Goal: Complete application form: Complete application form

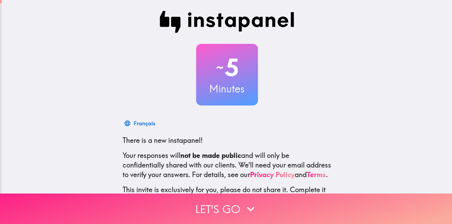
click at [209, 212] on button "Let's go" at bounding box center [226, 209] width 452 height 31
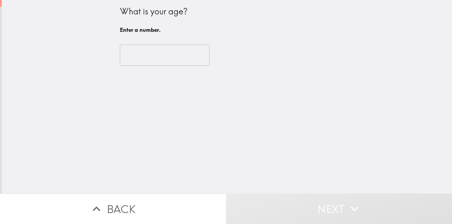
click at [158, 56] on input "number" at bounding box center [165, 55] width 90 height 21
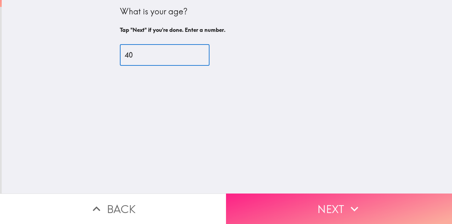
type input "40"
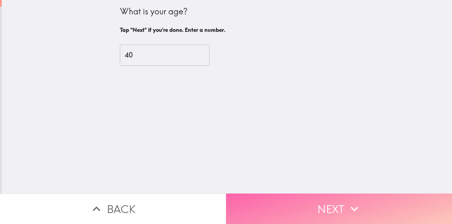
click at [332, 209] on button "Next" at bounding box center [339, 209] width 226 height 31
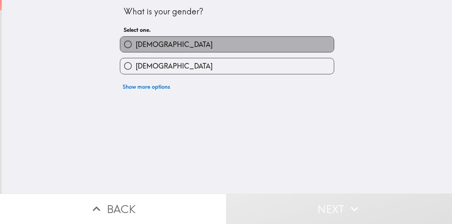
click at [141, 45] on span "[DEMOGRAPHIC_DATA]" at bounding box center [174, 45] width 77 height 10
click at [136, 45] on input "[DEMOGRAPHIC_DATA]" at bounding box center [127, 44] width 15 height 15
radio input "true"
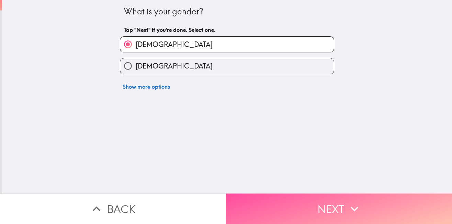
click at [333, 208] on button "Next" at bounding box center [339, 209] width 226 height 31
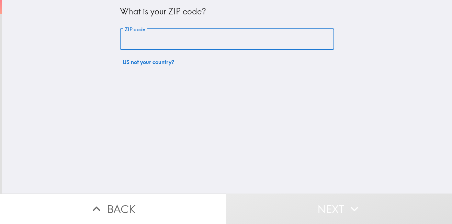
click at [170, 38] on input "ZIP code" at bounding box center [227, 39] width 214 height 21
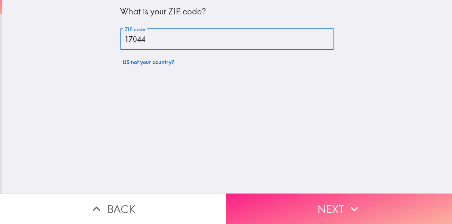
type input "17044"
click at [316, 217] on button "Next" at bounding box center [339, 209] width 226 height 31
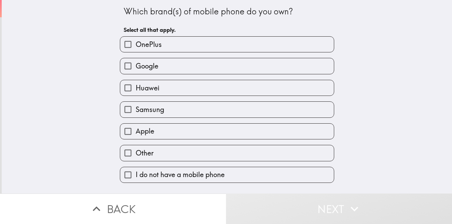
click at [136, 108] on span "Samsung" at bounding box center [150, 110] width 28 height 10
click at [134, 108] on input "Samsung" at bounding box center [127, 109] width 15 height 15
checkbox input "true"
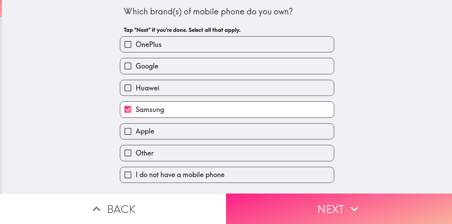
click at [304, 209] on button "Next" at bounding box center [339, 209] width 226 height 31
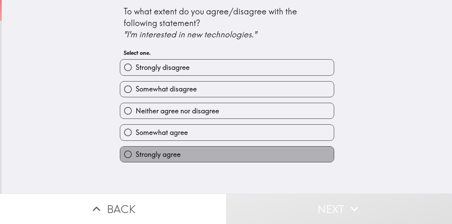
click at [178, 158] on label "Strongly agree" at bounding box center [226, 154] width 213 height 15
click at [136, 158] on input "Strongly agree" at bounding box center [127, 154] width 15 height 15
radio input "true"
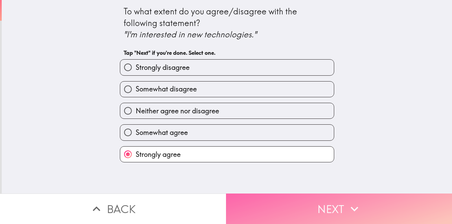
click at [332, 204] on button "Next" at bounding box center [339, 209] width 226 height 31
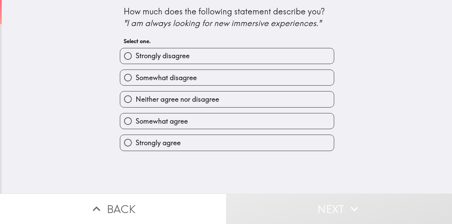
click at [165, 143] on span "Strongly agree" at bounding box center [158, 143] width 45 height 10
click at [136, 143] on input "Strongly agree" at bounding box center [127, 142] width 15 height 15
radio input "true"
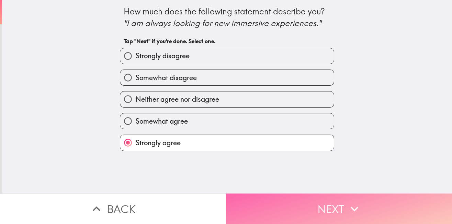
click at [324, 205] on button "Next" at bounding box center [339, 209] width 226 height 31
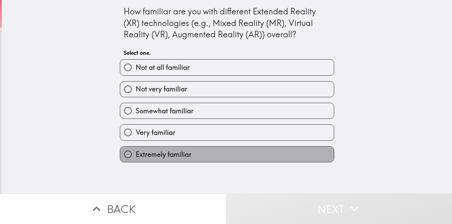
click at [155, 156] on span "Extremely familiar" at bounding box center [164, 155] width 56 height 10
click at [136, 156] on input "Extremely familiar" at bounding box center [127, 154] width 15 height 15
radio input "true"
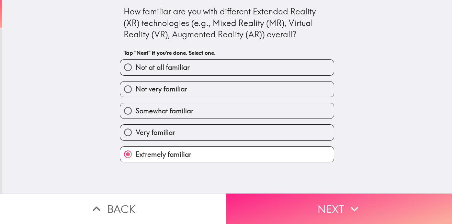
click at [315, 199] on button "Next" at bounding box center [339, 209] width 226 height 31
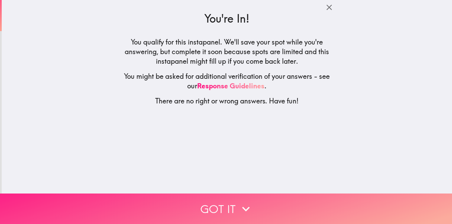
click at [242, 196] on button "Got it" at bounding box center [226, 209] width 452 height 31
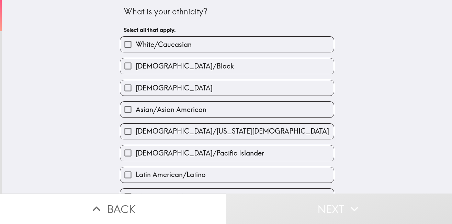
click at [185, 43] on span "White/Caucasian" at bounding box center [164, 45] width 56 height 10
click at [136, 43] on input "White/Caucasian" at bounding box center [127, 44] width 15 height 15
checkbox input "true"
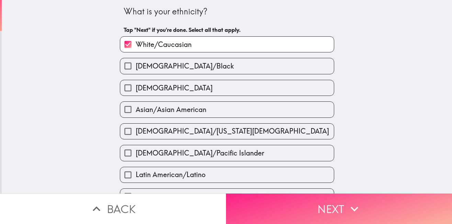
click at [293, 204] on button "Next" at bounding box center [339, 209] width 226 height 31
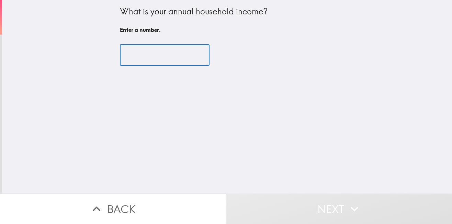
click at [171, 58] on input "number" at bounding box center [165, 55] width 90 height 21
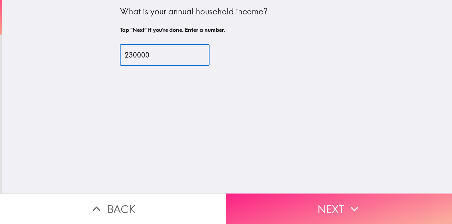
type input "230000"
click at [318, 198] on button "Next" at bounding box center [339, 209] width 226 height 31
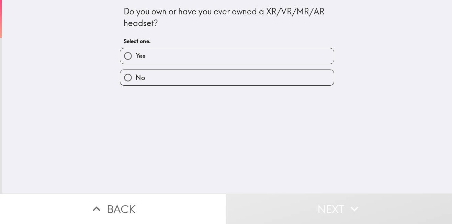
click at [157, 59] on label "Yes" at bounding box center [226, 55] width 213 height 15
click at [136, 59] on input "Yes" at bounding box center [127, 55] width 15 height 15
radio input "true"
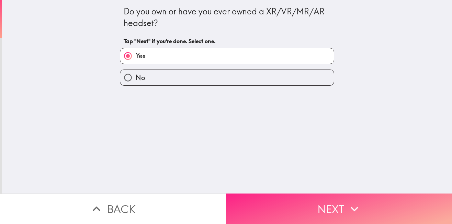
click at [322, 211] on button "Next" at bounding box center [339, 209] width 226 height 31
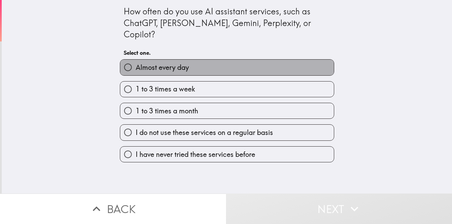
click at [160, 63] on span "Almost every day" at bounding box center [162, 68] width 53 height 10
click at [136, 60] on input "Almost every day" at bounding box center [127, 67] width 15 height 15
radio input "true"
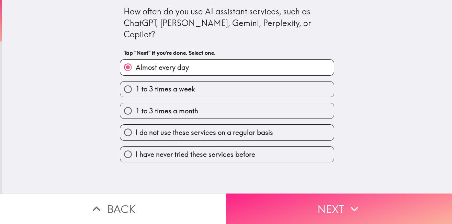
click at [300, 205] on button "Next" at bounding box center [339, 209] width 226 height 31
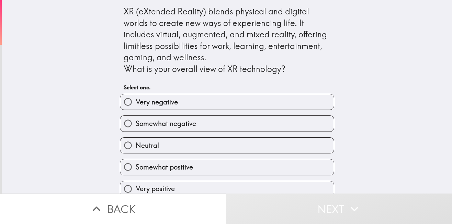
scroll to position [9, 0]
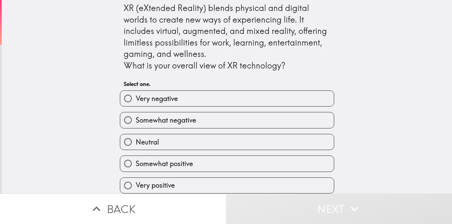
click at [175, 182] on label "Very positive" at bounding box center [226, 185] width 213 height 15
click at [136, 182] on input "Very positive" at bounding box center [127, 185] width 15 height 15
radio input "true"
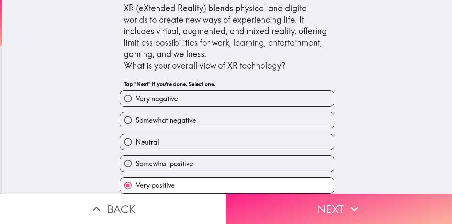
click at [276, 206] on button "Next" at bounding box center [339, 209] width 226 height 31
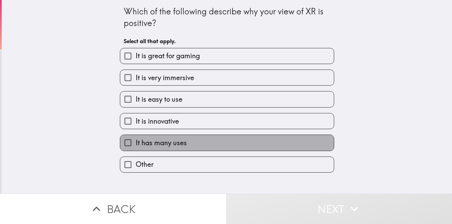
click at [177, 147] on span "It has many uses" at bounding box center [161, 143] width 51 height 10
click at [136, 147] on input "It has many uses" at bounding box center [127, 142] width 15 height 15
checkbox input "true"
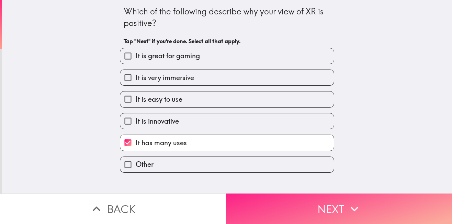
click at [288, 199] on button "Next" at bounding box center [339, 209] width 226 height 31
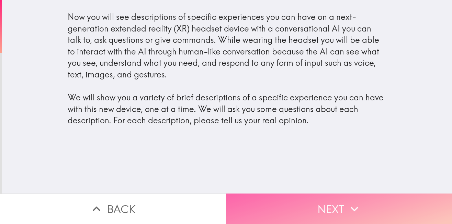
click at [314, 210] on button "Next" at bounding box center [339, 209] width 226 height 31
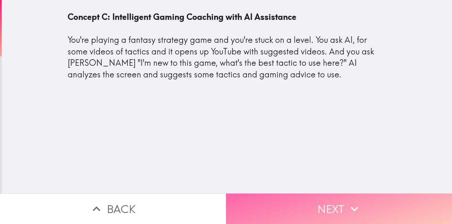
click at [385, 201] on button "Next" at bounding box center [339, 209] width 226 height 31
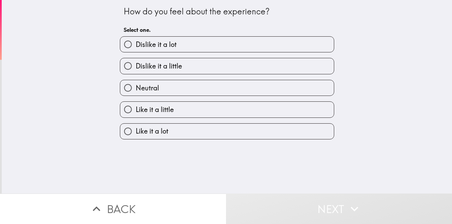
click at [161, 125] on label "Like it a lot" at bounding box center [226, 131] width 213 height 15
click at [136, 125] on input "Like it a lot" at bounding box center [127, 131] width 15 height 15
radio input "true"
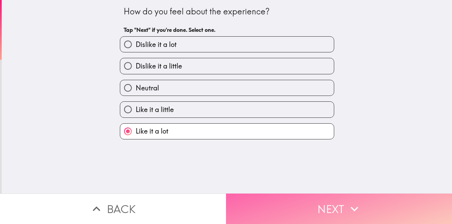
click at [319, 200] on button "Next" at bounding box center [339, 209] width 226 height 31
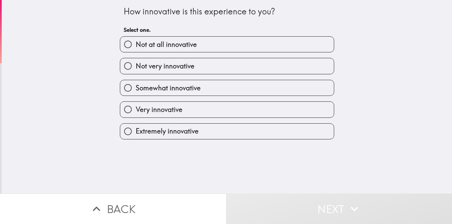
click at [189, 132] on span "Extremely innovative" at bounding box center [167, 132] width 63 height 10
click at [136, 132] on input "Extremely innovative" at bounding box center [127, 131] width 15 height 15
radio input "true"
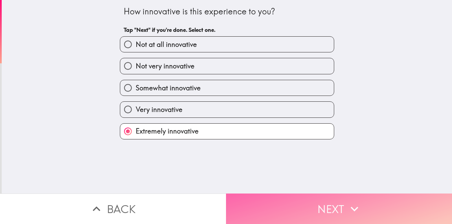
click at [295, 205] on button "Next" at bounding box center [339, 209] width 226 height 31
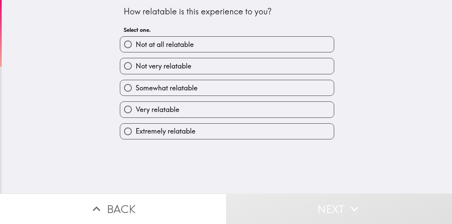
click at [194, 132] on label "Extremely relatable" at bounding box center [226, 131] width 213 height 15
click at [136, 132] on input "Extremely relatable" at bounding box center [127, 131] width 15 height 15
radio input "true"
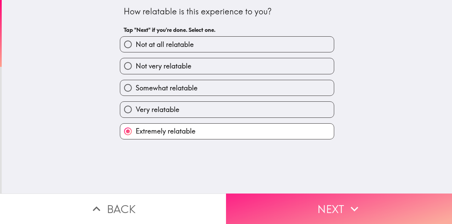
click at [309, 199] on button "Next" at bounding box center [339, 209] width 226 height 31
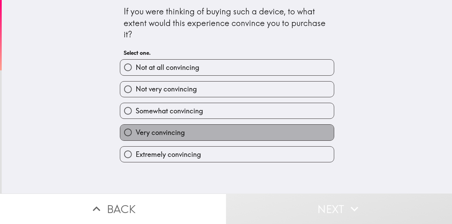
click at [195, 136] on label "Very convincing" at bounding box center [226, 132] width 213 height 15
click at [136, 136] on input "Very convincing" at bounding box center [127, 132] width 15 height 15
radio input "true"
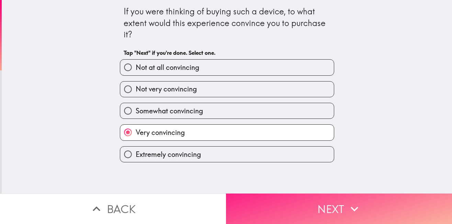
click at [276, 198] on button "Next" at bounding box center [339, 209] width 226 height 31
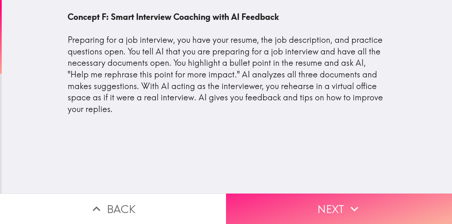
click at [267, 211] on button "Next" at bounding box center [339, 209] width 226 height 31
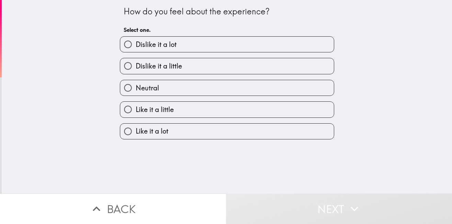
click at [158, 130] on span "Like it a lot" at bounding box center [152, 132] width 33 height 10
click at [136, 130] on input "Like it a lot" at bounding box center [127, 131] width 15 height 15
radio input "true"
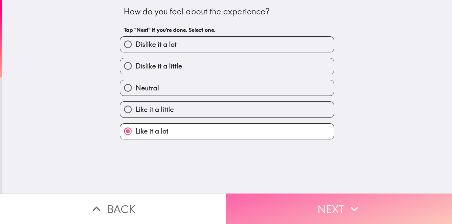
click at [306, 204] on button "Next" at bounding box center [339, 209] width 226 height 31
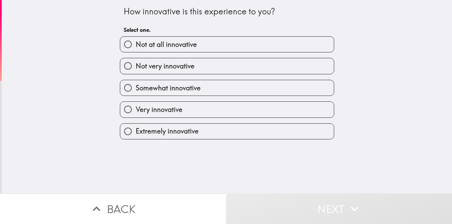
click at [175, 131] on span "Extremely innovative" at bounding box center [167, 132] width 63 height 10
click at [136, 131] on input "Extremely innovative" at bounding box center [127, 131] width 15 height 15
radio input "true"
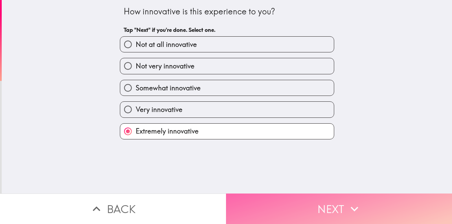
click at [306, 207] on button "Next" at bounding box center [339, 209] width 226 height 31
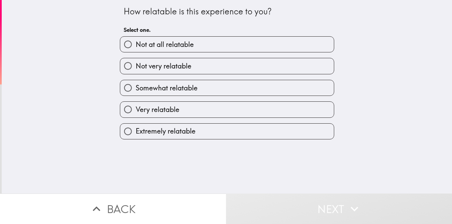
click at [186, 109] on label "Very relatable" at bounding box center [226, 109] width 213 height 15
click at [136, 109] on input "Very relatable" at bounding box center [127, 109] width 15 height 15
radio input "true"
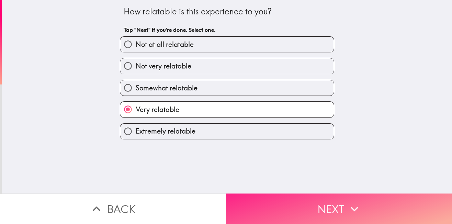
click at [320, 212] on button "Next" at bounding box center [339, 209] width 226 height 31
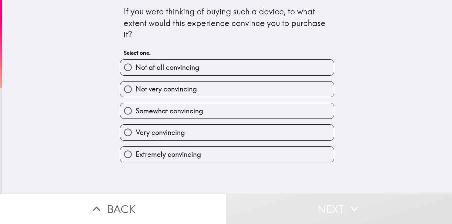
click at [184, 156] on span "Extremely convincing" at bounding box center [168, 155] width 65 height 10
click at [136, 156] on input "Extremely convincing" at bounding box center [127, 154] width 15 height 15
radio input "true"
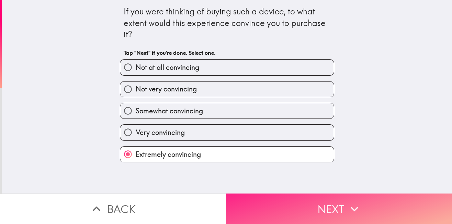
click at [332, 211] on button "Next" at bounding box center [339, 209] width 226 height 31
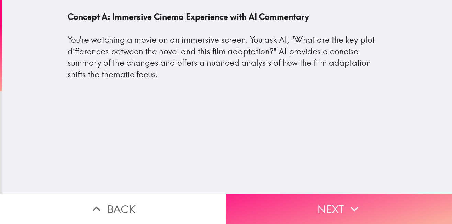
click at [332, 211] on button "Next" at bounding box center [339, 209] width 226 height 31
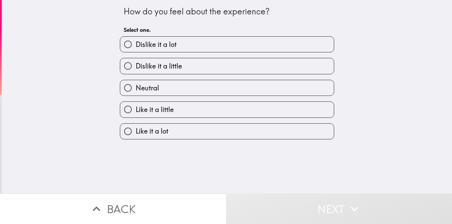
click at [187, 131] on label "Like it a lot" at bounding box center [226, 131] width 213 height 15
click at [136, 131] on input "Like it a lot" at bounding box center [127, 131] width 15 height 15
radio input "true"
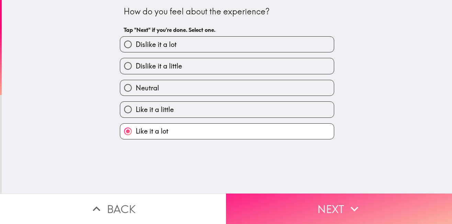
click at [309, 212] on button "Next" at bounding box center [339, 209] width 226 height 31
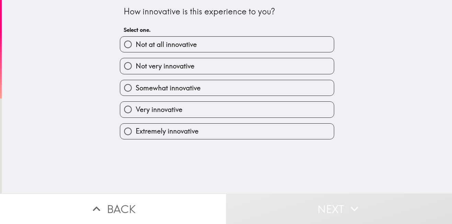
click at [181, 105] on label "Very innovative" at bounding box center [226, 109] width 213 height 15
click at [136, 105] on input "Very innovative" at bounding box center [127, 109] width 15 height 15
radio input "true"
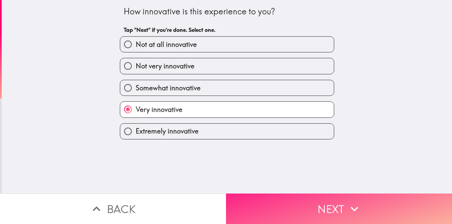
click at [321, 210] on button "Next" at bounding box center [339, 209] width 226 height 31
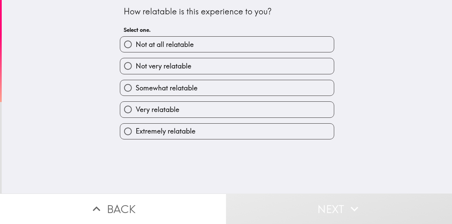
click at [200, 89] on label "Somewhat relatable" at bounding box center [226, 87] width 213 height 15
click at [136, 89] on input "Somewhat relatable" at bounding box center [127, 87] width 15 height 15
radio input "true"
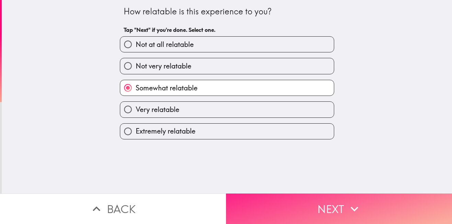
click at [329, 199] on button "Next" at bounding box center [339, 209] width 226 height 31
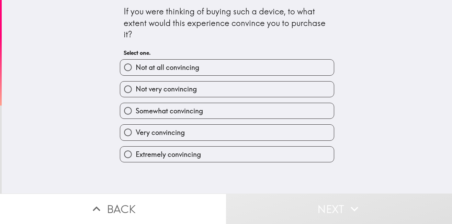
click at [169, 158] on span "Extremely convincing" at bounding box center [168, 155] width 65 height 10
click at [136, 158] on input "Extremely convincing" at bounding box center [127, 154] width 15 height 15
radio input "true"
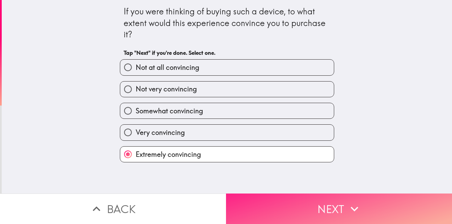
click at [318, 206] on button "Next" at bounding box center [339, 209] width 226 height 31
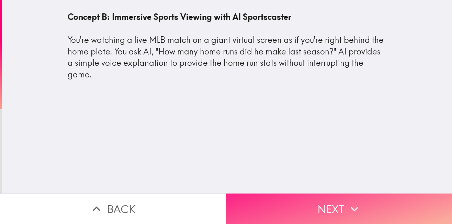
click at [347, 202] on icon "button" at bounding box center [354, 209] width 15 height 15
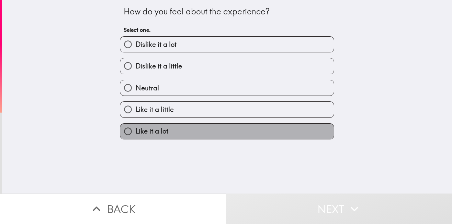
click at [169, 129] on label "Like it a lot" at bounding box center [226, 131] width 213 height 15
click at [136, 129] on input "Like it a lot" at bounding box center [127, 131] width 15 height 15
radio input "true"
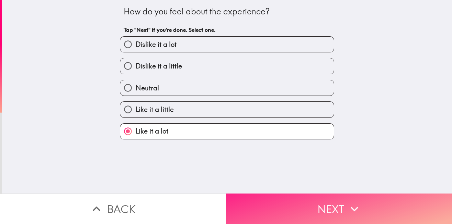
click at [329, 212] on button "Next" at bounding box center [339, 209] width 226 height 31
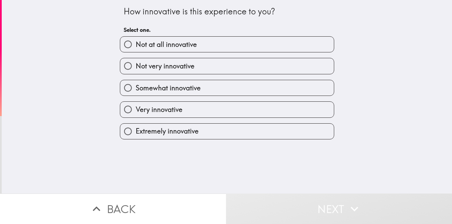
click at [158, 110] on span "Very innovative" at bounding box center [159, 110] width 47 height 10
click at [136, 110] on input "Very innovative" at bounding box center [127, 109] width 15 height 15
radio input "true"
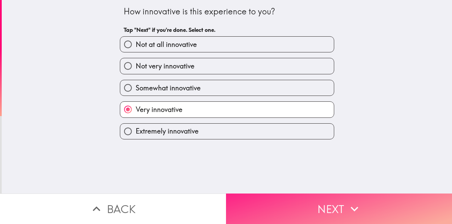
click at [314, 205] on button "Next" at bounding box center [339, 209] width 226 height 31
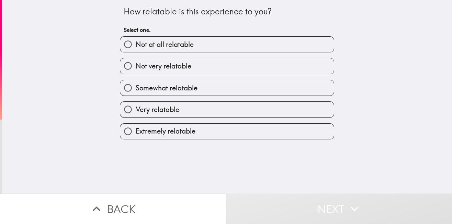
click at [169, 134] on span "Extremely relatable" at bounding box center [166, 132] width 60 height 10
click at [136, 134] on input "Extremely relatable" at bounding box center [127, 131] width 15 height 15
radio input "true"
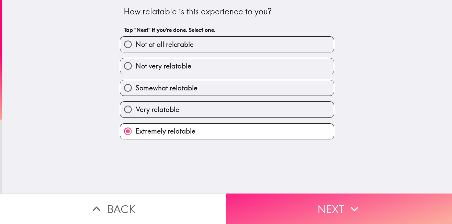
click at [327, 214] on button "Next" at bounding box center [339, 209] width 226 height 31
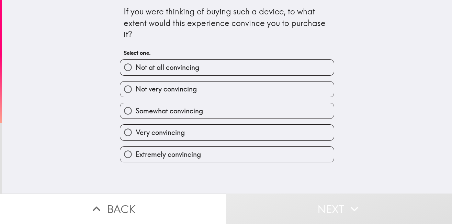
click at [179, 107] on span "Somewhat convincing" at bounding box center [169, 111] width 67 height 10
click at [136, 107] on input "Somewhat convincing" at bounding box center [127, 110] width 15 height 15
radio input "true"
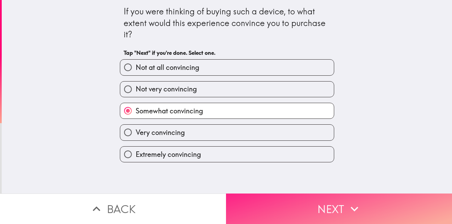
click at [289, 206] on button "Next" at bounding box center [339, 209] width 226 height 31
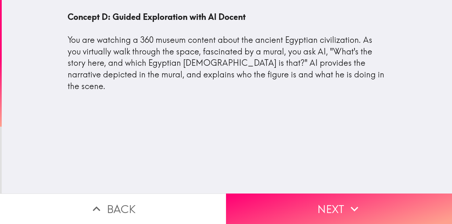
click at [102, 140] on div "Concept D: Guided Exploration with AI Docent You are watching a 360 museum cont…" at bounding box center [227, 97] width 450 height 194
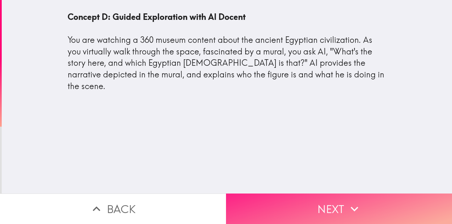
click at [324, 210] on button "Next" at bounding box center [339, 209] width 226 height 31
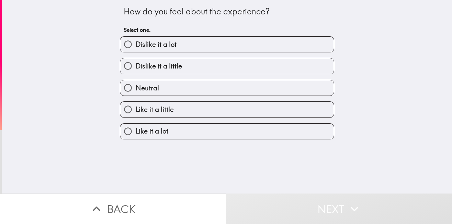
click at [164, 89] on label "Neutral" at bounding box center [226, 87] width 213 height 15
click at [136, 89] on input "Neutral" at bounding box center [127, 87] width 15 height 15
radio input "true"
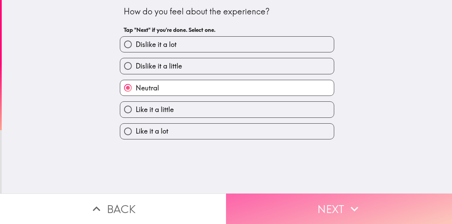
click at [312, 202] on button "Next" at bounding box center [339, 209] width 226 height 31
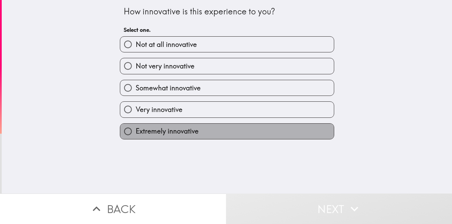
click at [188, 136] on span "Extremely innovative" at bounding box center [167, 132] width 63 height 10
click at [136, 136] on input "Extremely innovative" at bounding box center [127, 131] width 15 height 15
radio input "true"
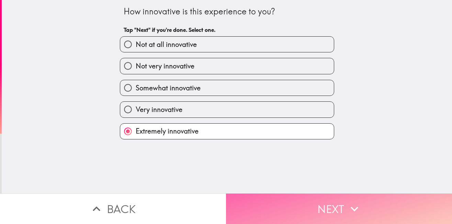
click at [284, 208] on button "Next" at bounding box center [339, 209] width 226 height 31
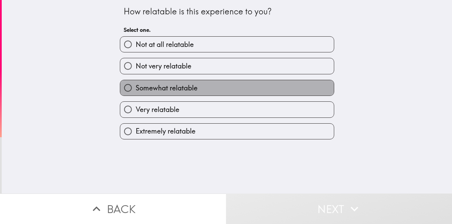
click at [175, 85] on span "Somewhat relatable" at bounding box center [167, 88] width 62 height 10
click at [136, 85] on input "Somewhat relatable" at bounding box center [127, 87] width 15 height 15
radio input "true"
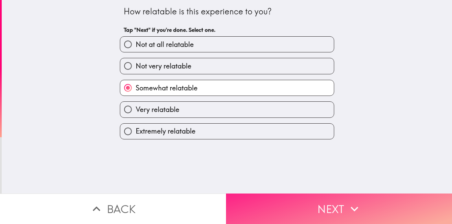
click at [321, 202] on button "Next" at bounding box center [339, 209] width 226 height 31
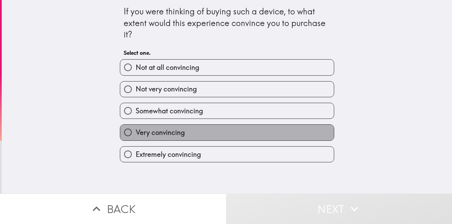
click at [179, 136] on span "Very convincing" at bounding box center [160, 133] width 49 height 10
click at [136, 136] on input "Very convincing" at bounding box center [127, 132] width 15 height 15
radio input "true"
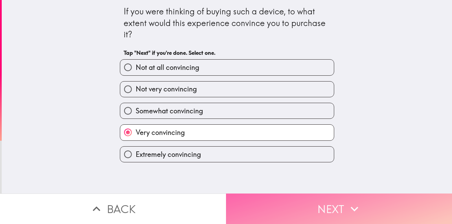
click at [293, 201] on button "Next" at bounding box center [339, 209] width 226 height 31
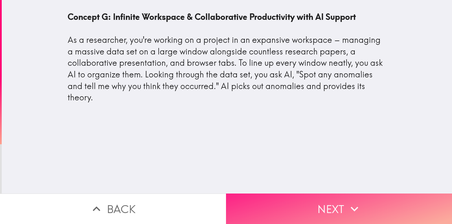
click at [324, 210] on button "Next" at bounding box center [339, 209] width 226 height 31
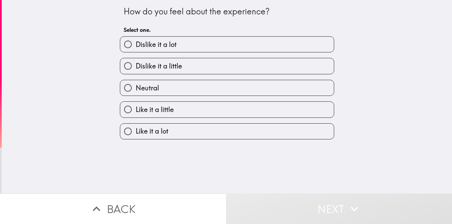
click at [163, 127] on span "Like it a lot" at bounding box center [152, 132] width 33 height 10
click at [136, 127] on input "Like it a lot" at bounding box center [127, 131] width 15 height 15
radio input "true"
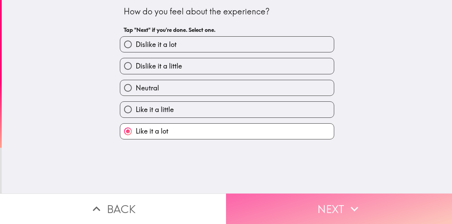
click at [305, 202] on button "Next" at bounding box center [339, 209] width 226 height 31
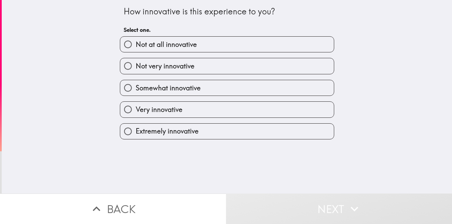
click at [170, 133] on span "Extremely innovative" at bounding box center [167, 132] width 63 height 10
click at [136, 133] on input "Extremely innovative" at bounding box center [127, 131] width 15 height 15
radio input "true"
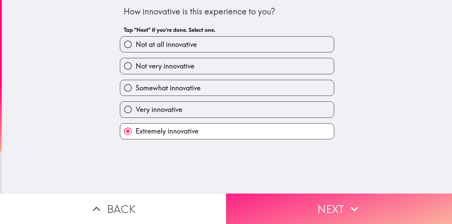
click at [331, 203] on button "Next" at bounding box center [339, 209] width 226 height 31
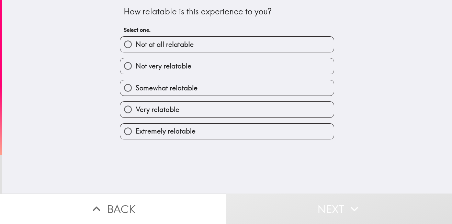
click at [186, 136] on span "Extremely relatable" at bounding box center [166, 132] width 60 height 10
click at [136, 136] on input "Extremely relatable" at bounding box center [127, 131] width 15 height 15
radio input "true"
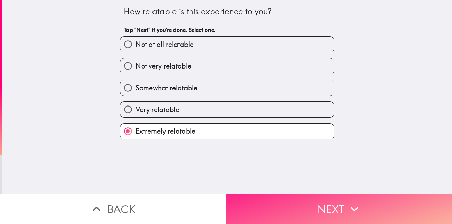
click at [318, 207] on button "Next" at bounding box center [339, 209] width 226 height 31
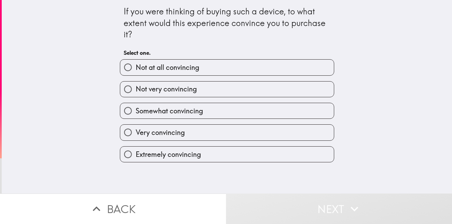
click at [176, 155] on span "Extremely convincing" at bounding box center [168, 155] width 65 height 10
click at [136, 155] on input "Extremely convincing" at bounding box center [127, 154] width 15 height 15
radio input "true"
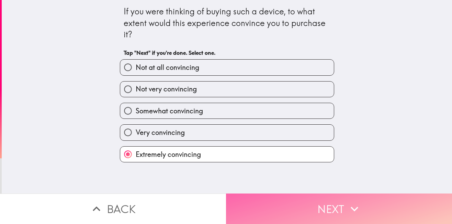
click at [313, 202] on button "Next" at bounding box center [339, 209] width 226 height 31
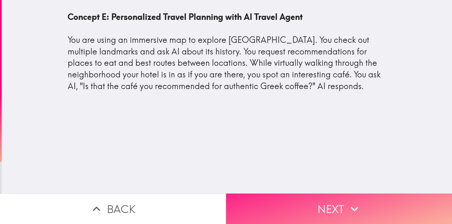
click at [316, 207] on button "Next" at bounding box center [339, 209] width 226 height 31
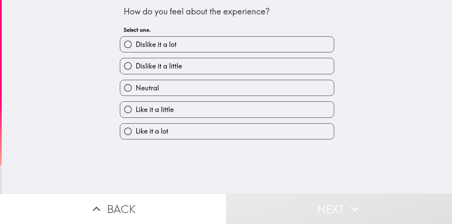
click at [134, 82] on label "Neutral" at bounding box center [226, 87] width 213 height 15
click at [134, 82] on input "Neutral" at bounding box center [127, 87] width 15 height 15
radio input "true"
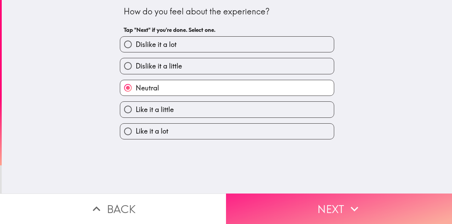
click at [304, 206] on button "Next" at bounding box center [339, 209] width 226 height 31
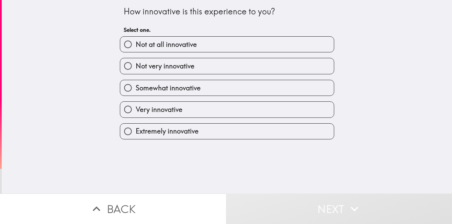
click at [202, 126] on label "Extremely innovative" at bounding box center [226, 131] width 213 height 15
click at [136, 126] on input "Extremely innovative" at bounding box center [127, 131] width 15 height 15
radio input "true"
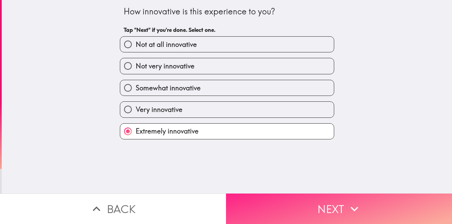
click at [323, 209] on button "Next" at bounding box center [339, 209] width 226 height 31
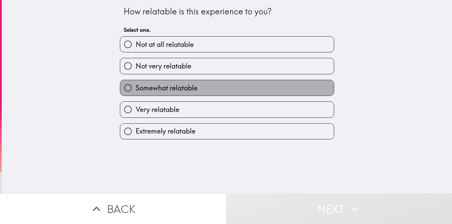
click at [190, 92] on span "Somewhat relatable" at bounding box center [167, 88] width 62 height 10
click at [136, 92] on input "Somewhat relatable" at bounding box center [127, 87] width 15 height 15
radio input "true"
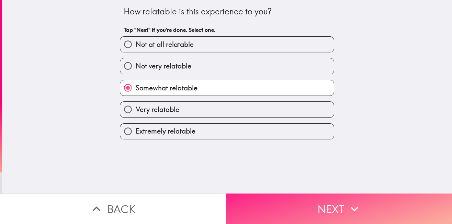
click at [302, 202] on button "Next" at bounding box center [339, 209] width 226 height 31
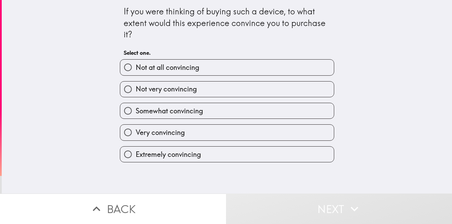
click at [225, 147] on label "Extremely convincing" at bounding box center [226, 154] width 213 height 15
click at [136, 147] on input "Extremely convincing" at bounding box center [127, 154] width 15 height 15
radio input "true"
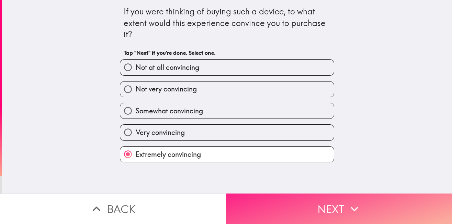
click at [310, 205] on button "Next" at bounding box center [339, 209] width 226 height 31
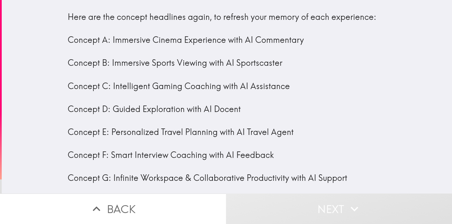
scroll to position [7, 0]
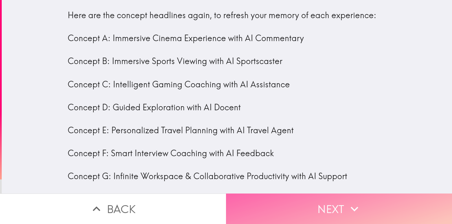
click at [314, 202] on button "Next" at bounding box center [339, 209] width 226 height 31
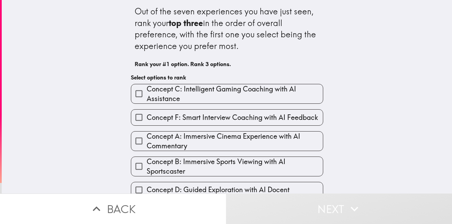
click at [187, 164] on span "Concept B: Immersive Sports Viewing with AI Sportscaster" at bounding box center [235, 166] width 176 height 19
click at [147, 164] on input "Concept B: Immersive Sports Viewing with AI Sportscaster" at bounding box center [138, 166] width 15 height 15
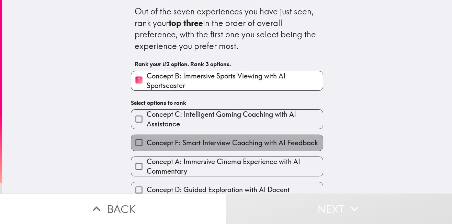
click at [170, 141] on span "Concept F: Smart Interview Coaching with AI Feedback" at bounding box center [232, 143] width 171 height 10
click at [147, 141] on input "Concept F: Smart Interview Coaching with AI Feedback" at bounding box center [138, 142] width 15 height 15
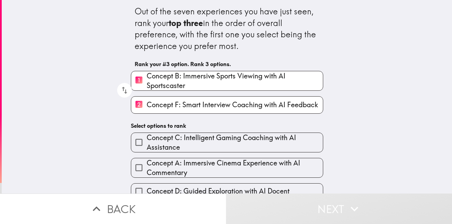
scroll to position [62, 0]
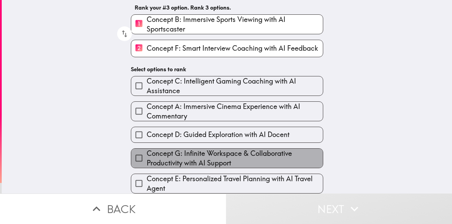
click at [181, 158] on span "Concept G: Infinite Workspace & Collaborative Productivity with AI Support" at bounding box center [235, 158] width 176 height 19
click at [147, 158] on input "Concept G: Infinite Workspace & Collaborative Productivity with AI Support" at bounding box center [138, 158] width 15 height 15
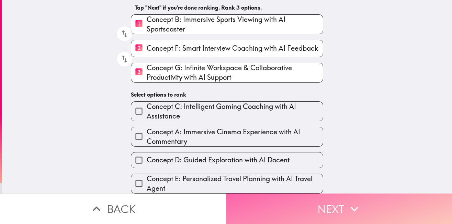
click at [284, 206] on button "Next" at bounding box center [339, 209] width 226 height 31
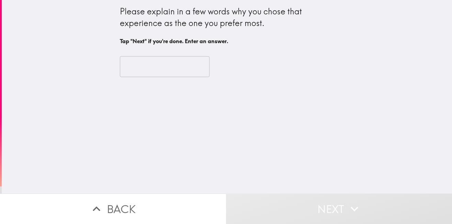
click at [159, 67] on input "text" at bounding box center [165, 66] width 90 height 21
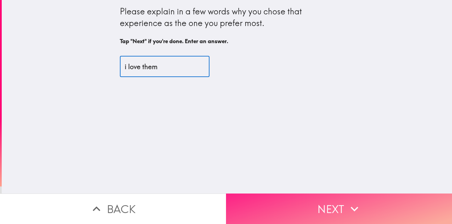
type input "i love them"
click at [318, 204] on button "Next" at bounding box center [339, 209] width 226 height 31
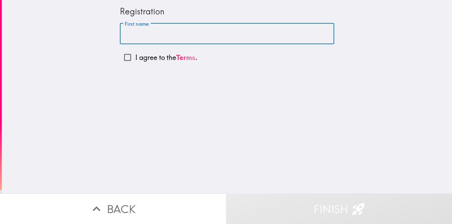
click at [156, 34] on input "First name" at bounding box center [227, 33] width 214 height 21
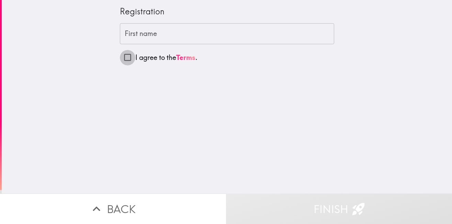
click at [124, 57] on input "I agree to the Terms ." at bounding box center [127, 57] width 15 height 15
checkbox input "true"
click at [138, 39] on input "First name" at bounding box center [227, 33] width 214 height 21
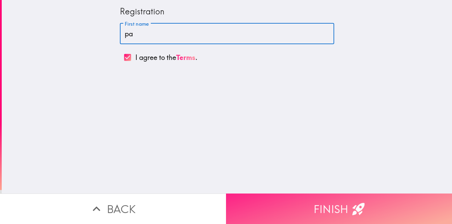
type input "pa"
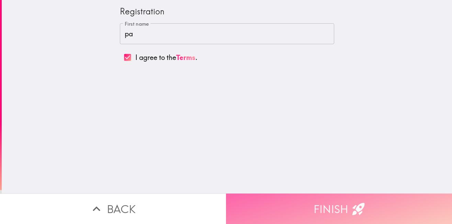
click at [322, 205] on button "Finish" at bounding box center [339, 209] width 226 height 31
